Goal: Browse casually

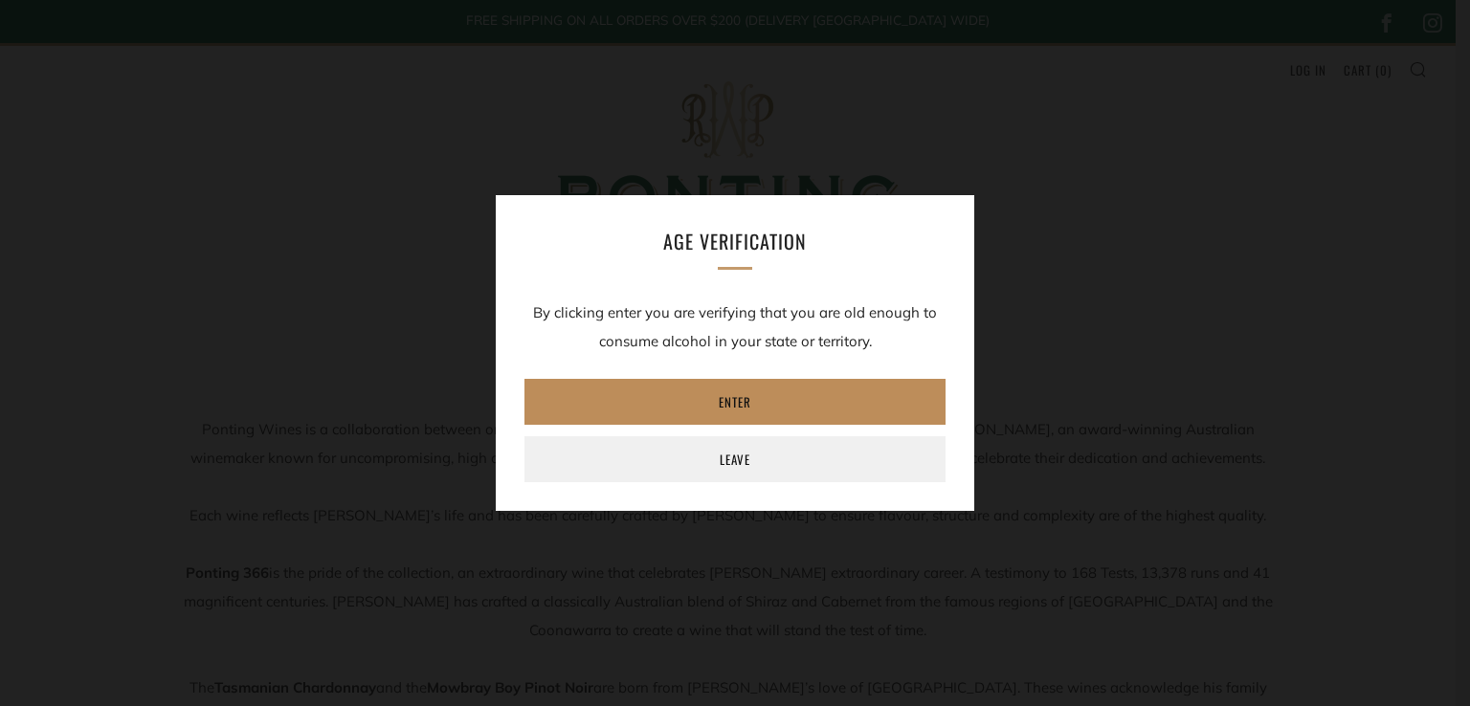
click at [743, 388] on link "Enter" at bounding box center [735, 402] width 421 height 46
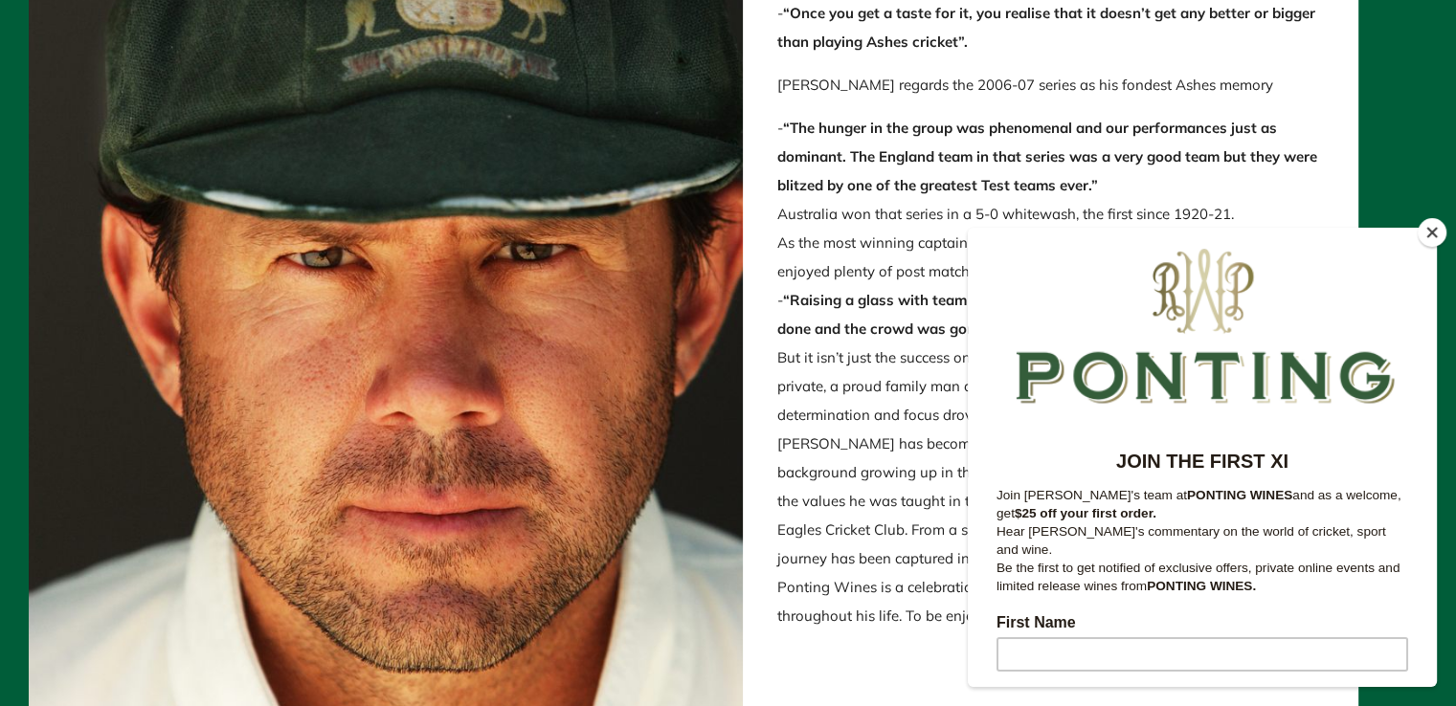
scroll to position [2332, 0]
click at [1436, 236] on button "Close" at bounding box center [1432, 232] width 29 height 29
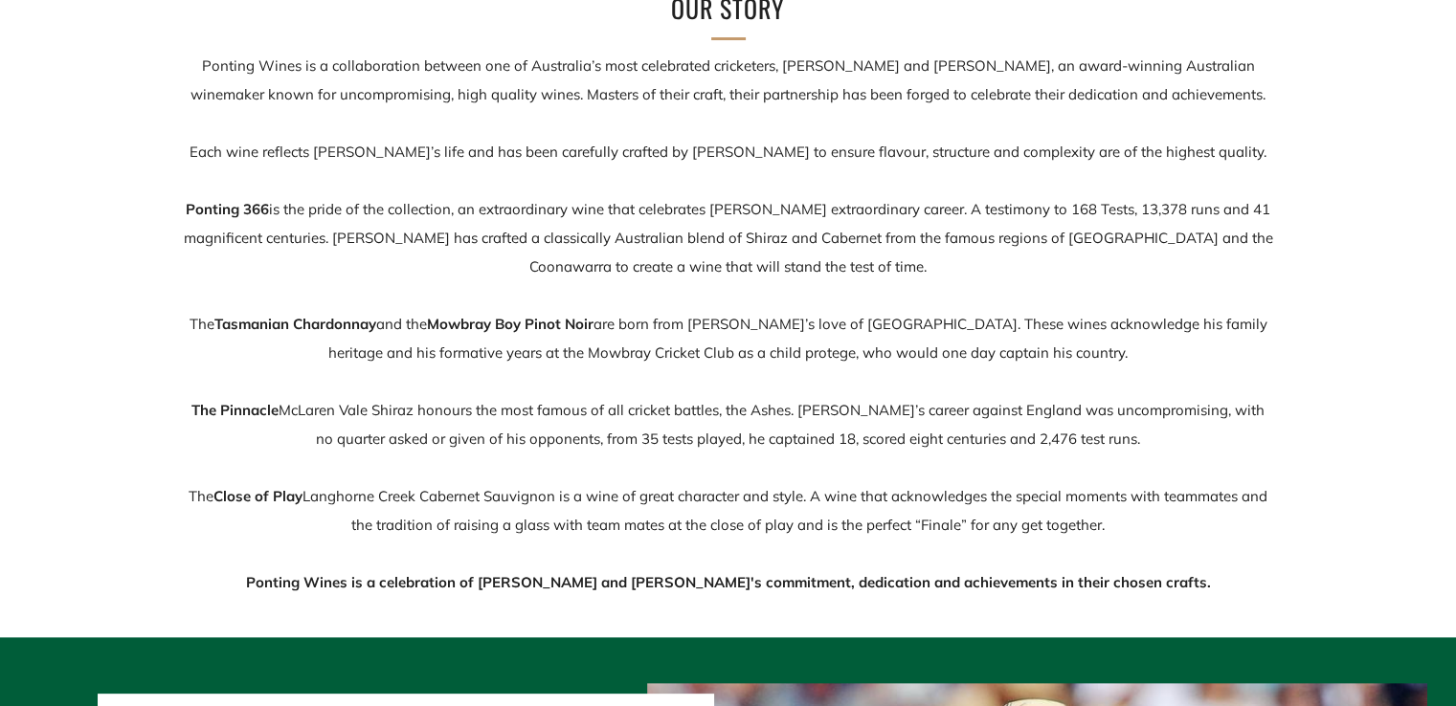
scroll to position [0, 0]
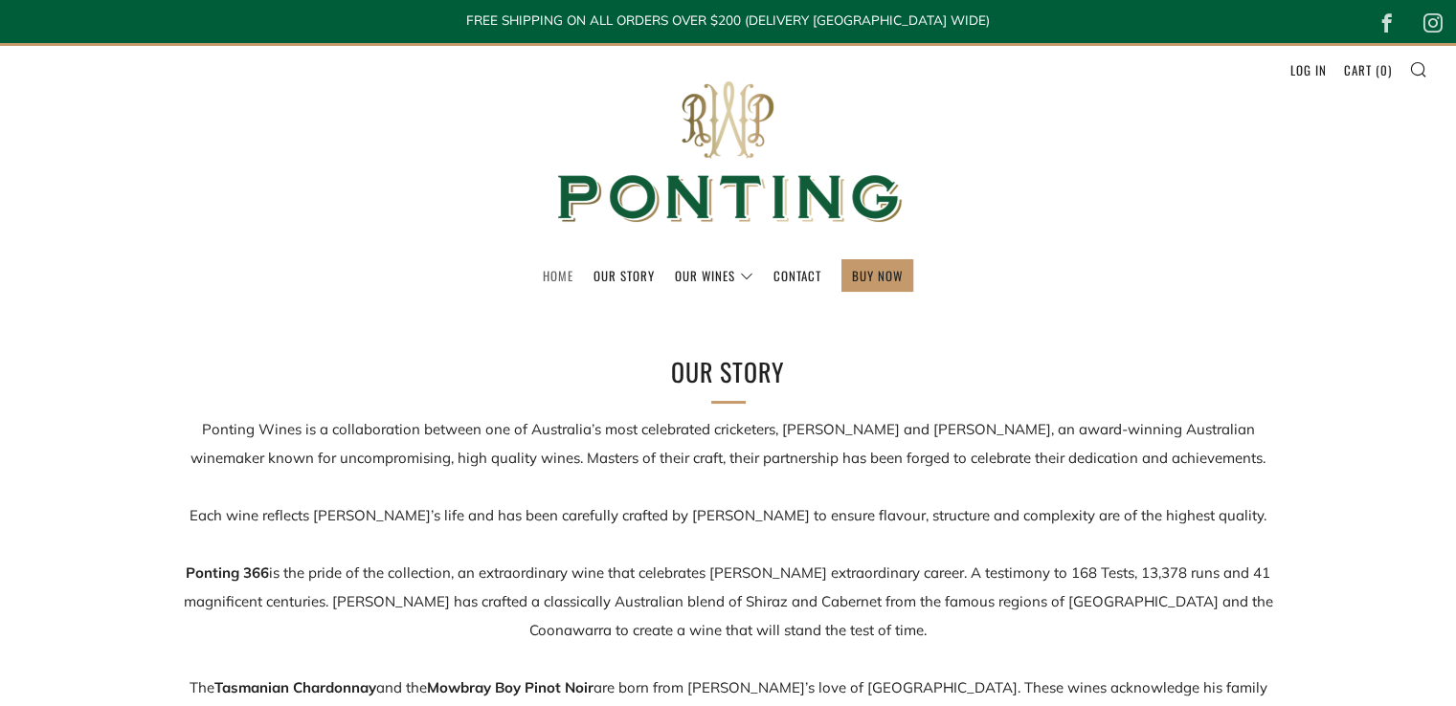
click at [546, 276] on link "Home" at bounding box center [558, 275] width 31 height 31
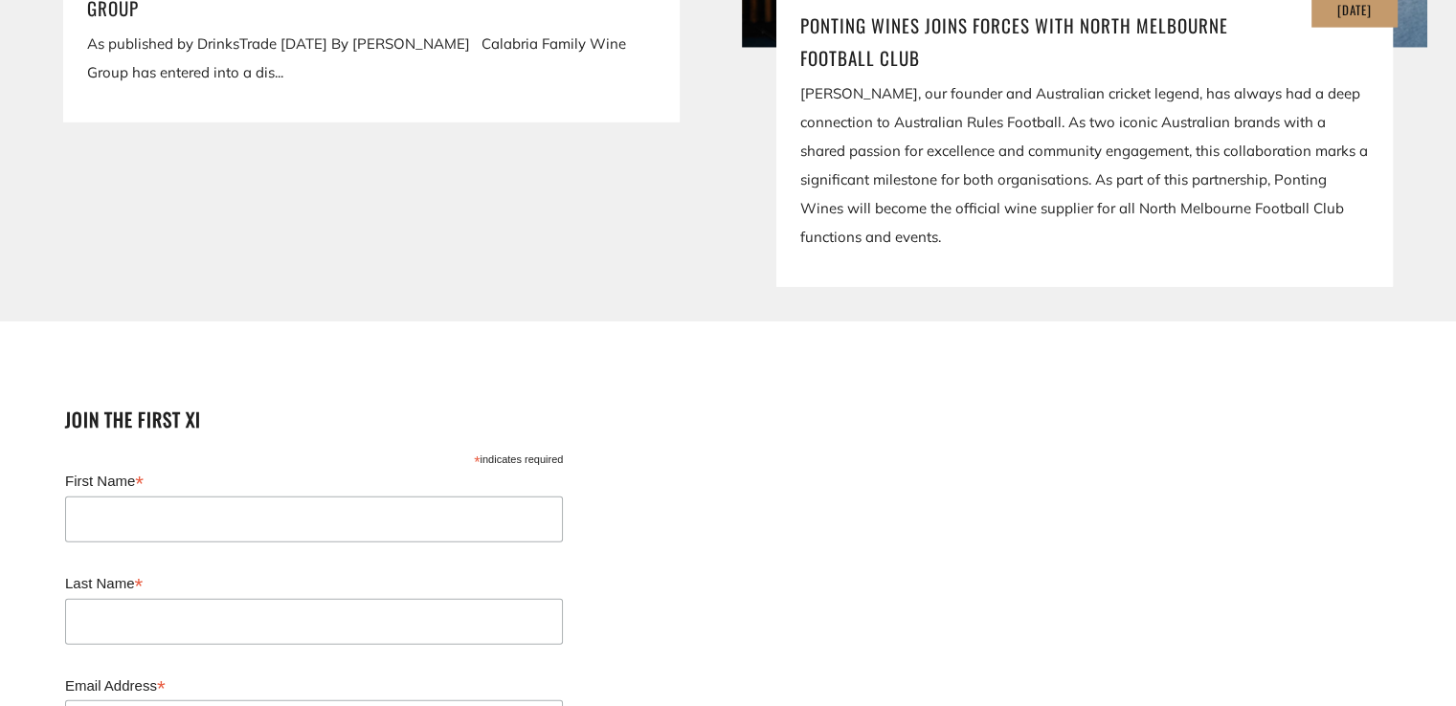
scroll to position [3737, 0]
